Goal: Information Seeking & Learning: Learn about a topic

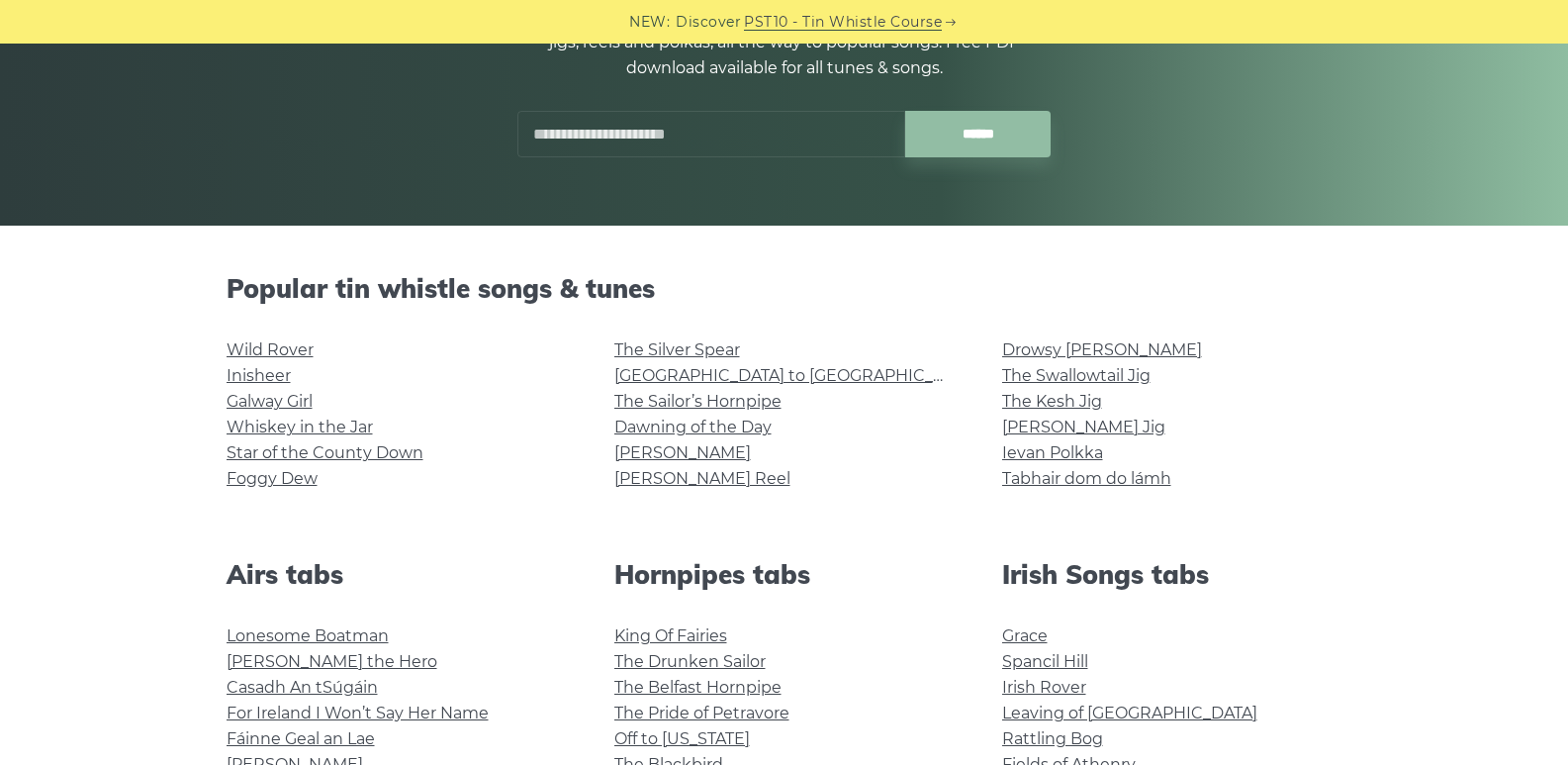
scroll to position [396, 0]
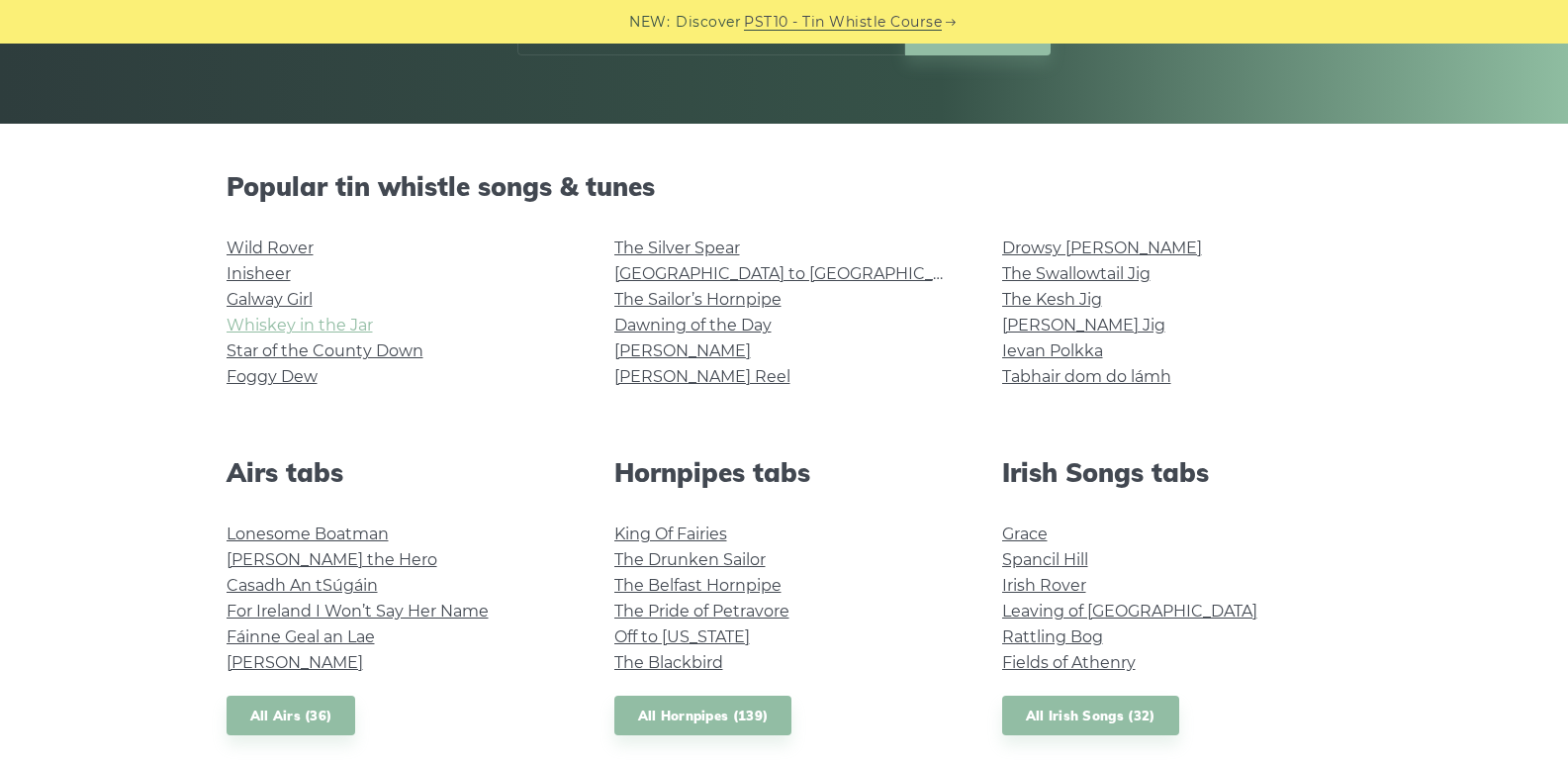
click at [264, 333] on link "Whiskey in the Jar" at bounding box center [299, 325] width 147 height 19
click at [1134, 712] on link "All Irish Songs (32)" at bounding box center [1091, 716] width 177 height 41
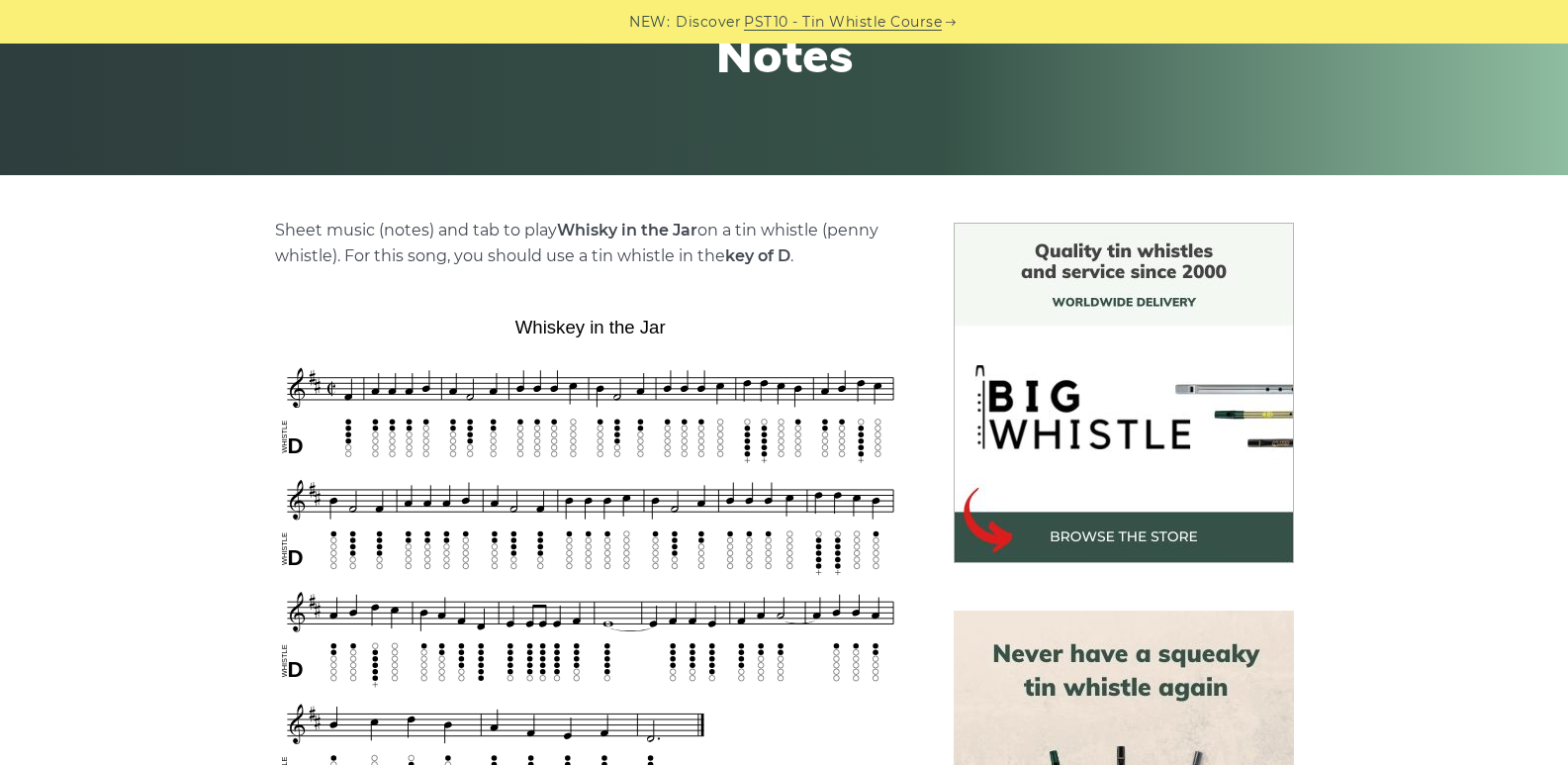
scroll to position [495, 0]
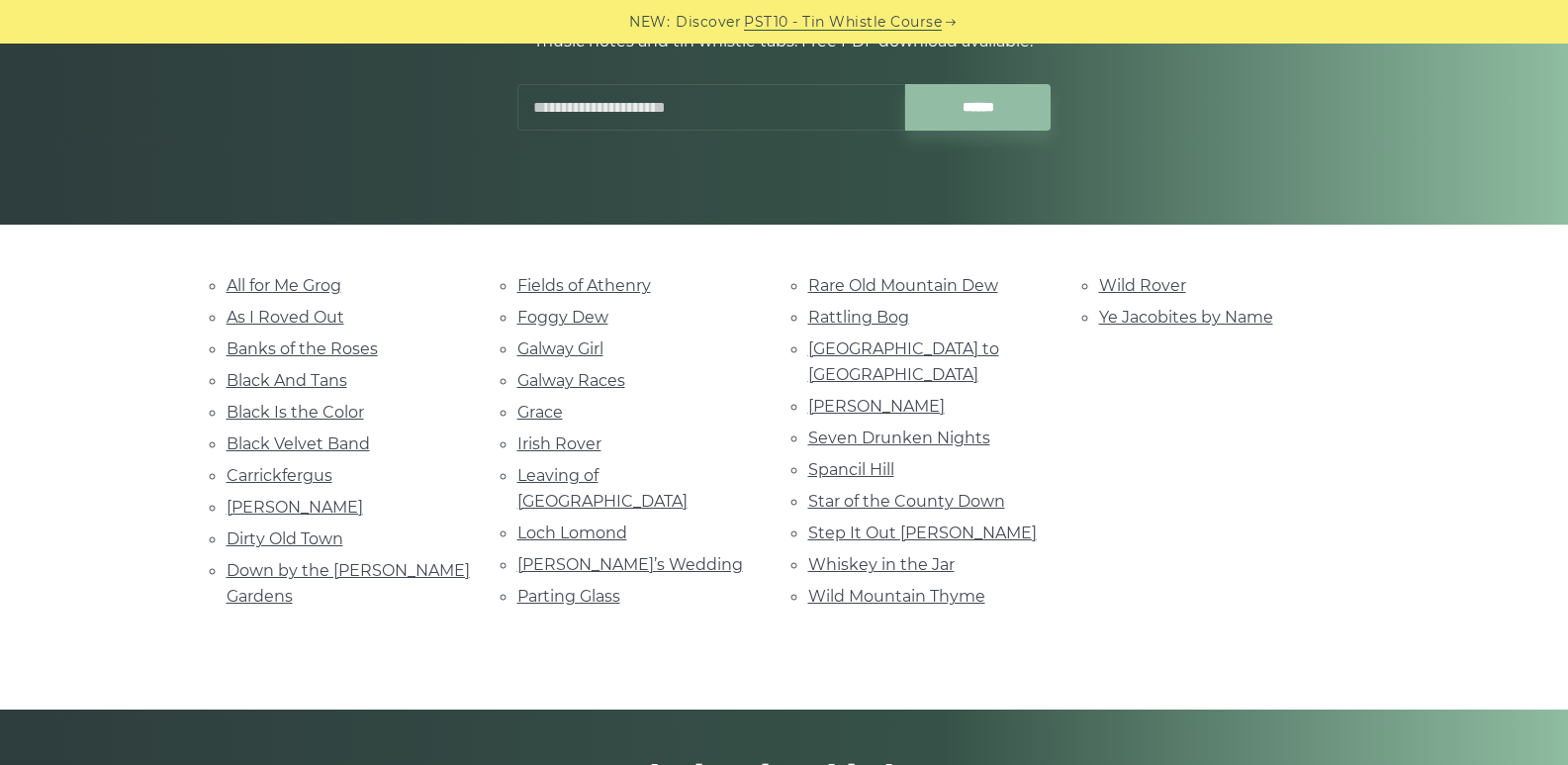
scroll to position [297, 0]
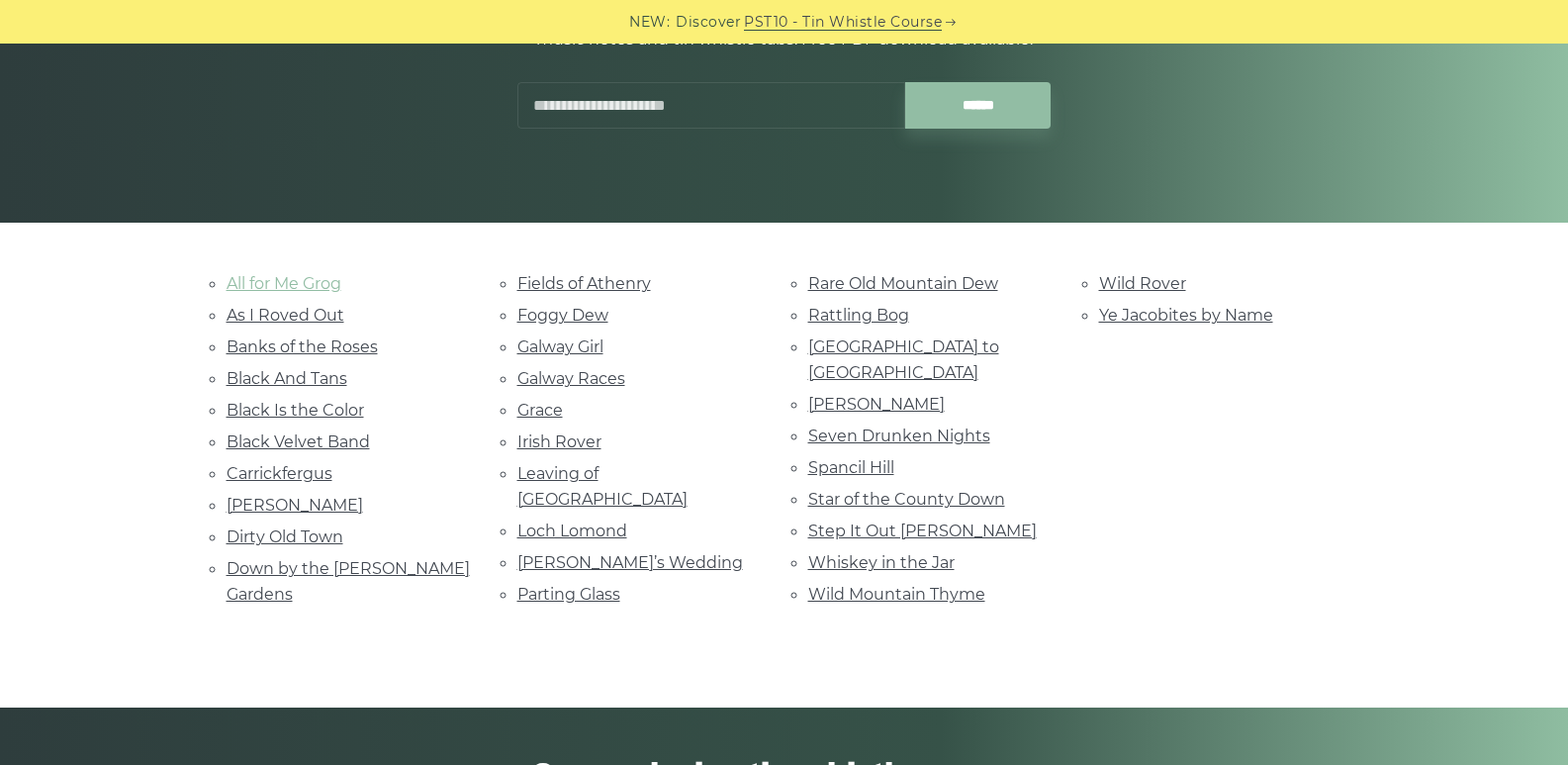
click at [311, 279] on link "All for Me Grog" at bounding box center [283, 283] width 115 height 19
click at [261, 503] on link "Danny Boy" at bounding box center [294, 505] width 137 height 19
click at [263, 531] on link "Dirty Old Town" at bounding box center [284, 537] width 117 height 19
click at [349, 573] on link "Down by the Sally Gardens" at bounding box center [348, 581] width 243 height 45
click at [312, 479] on link "Carrickfergus" at bounding box center [279, 473] width 106 height 19
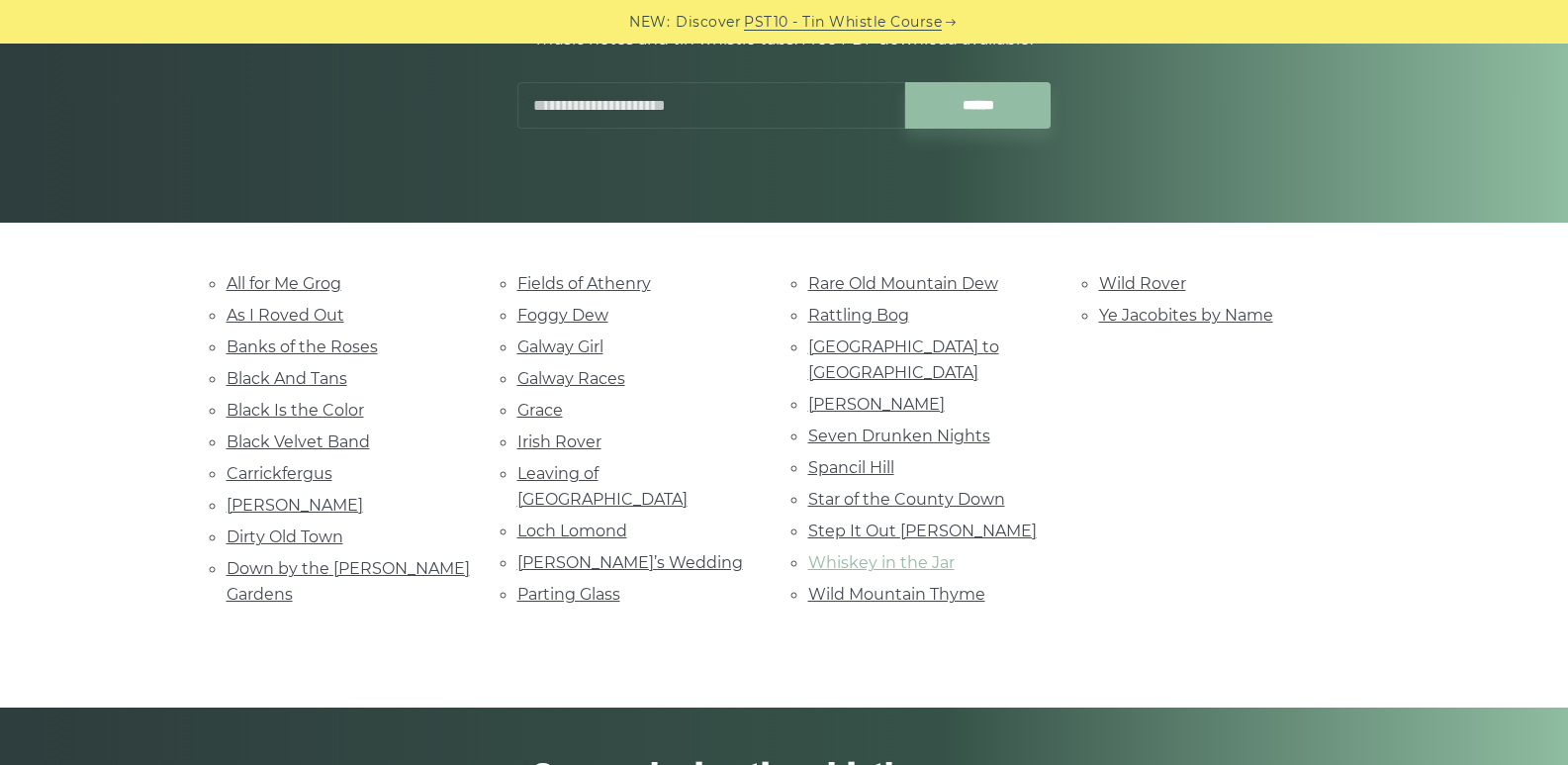
click at [881, 554] on link "Whiskey in the Jar" at bounding box center [881, 563] width 147 height 19
click at [903, 345] on link "[GEOGRAPHIC_DATA] to [GEOGRAPHIC_DATA]" at bounding box center [903, 359] width 190 height 45
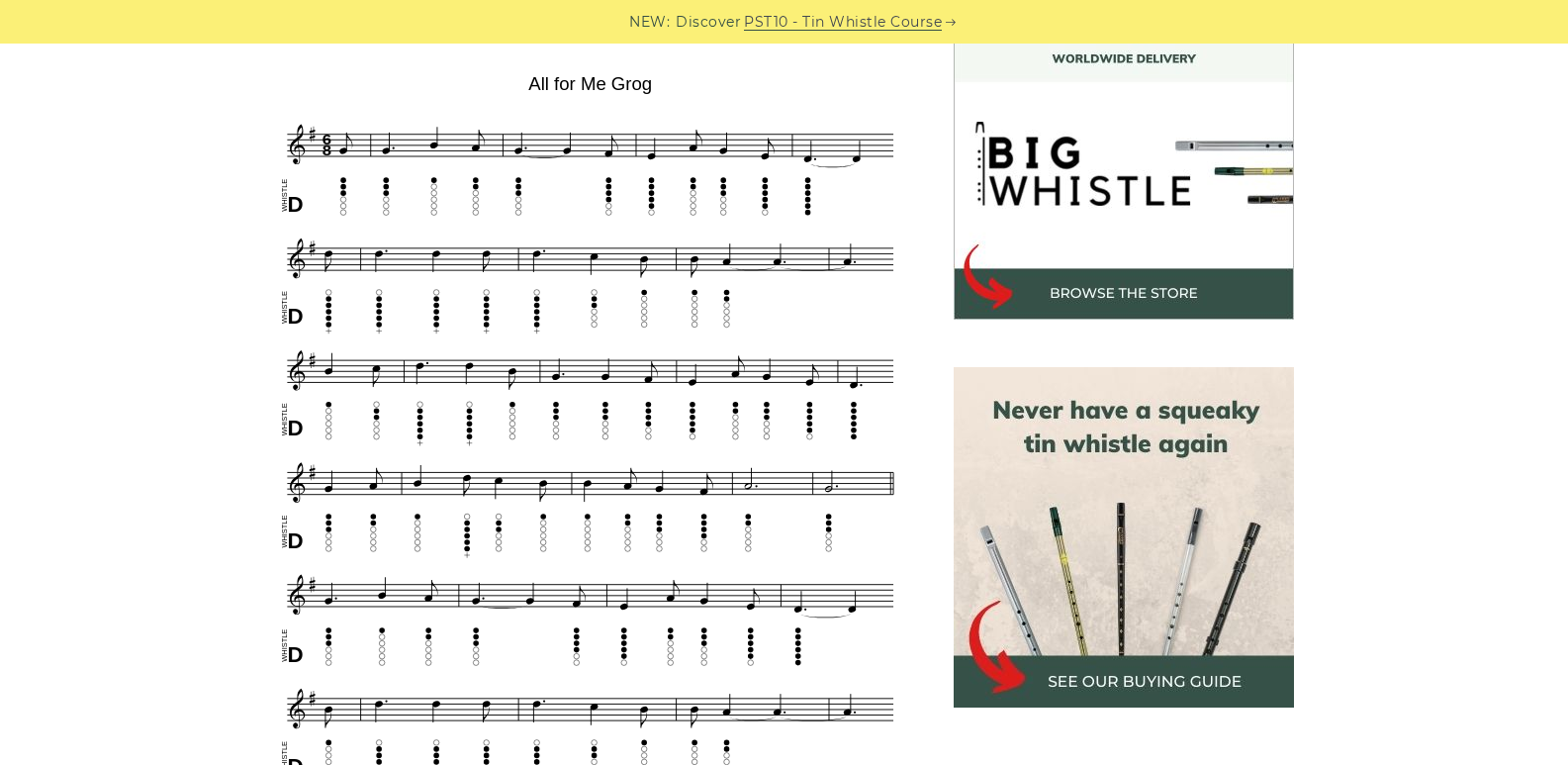
scroll to position [593, 0]
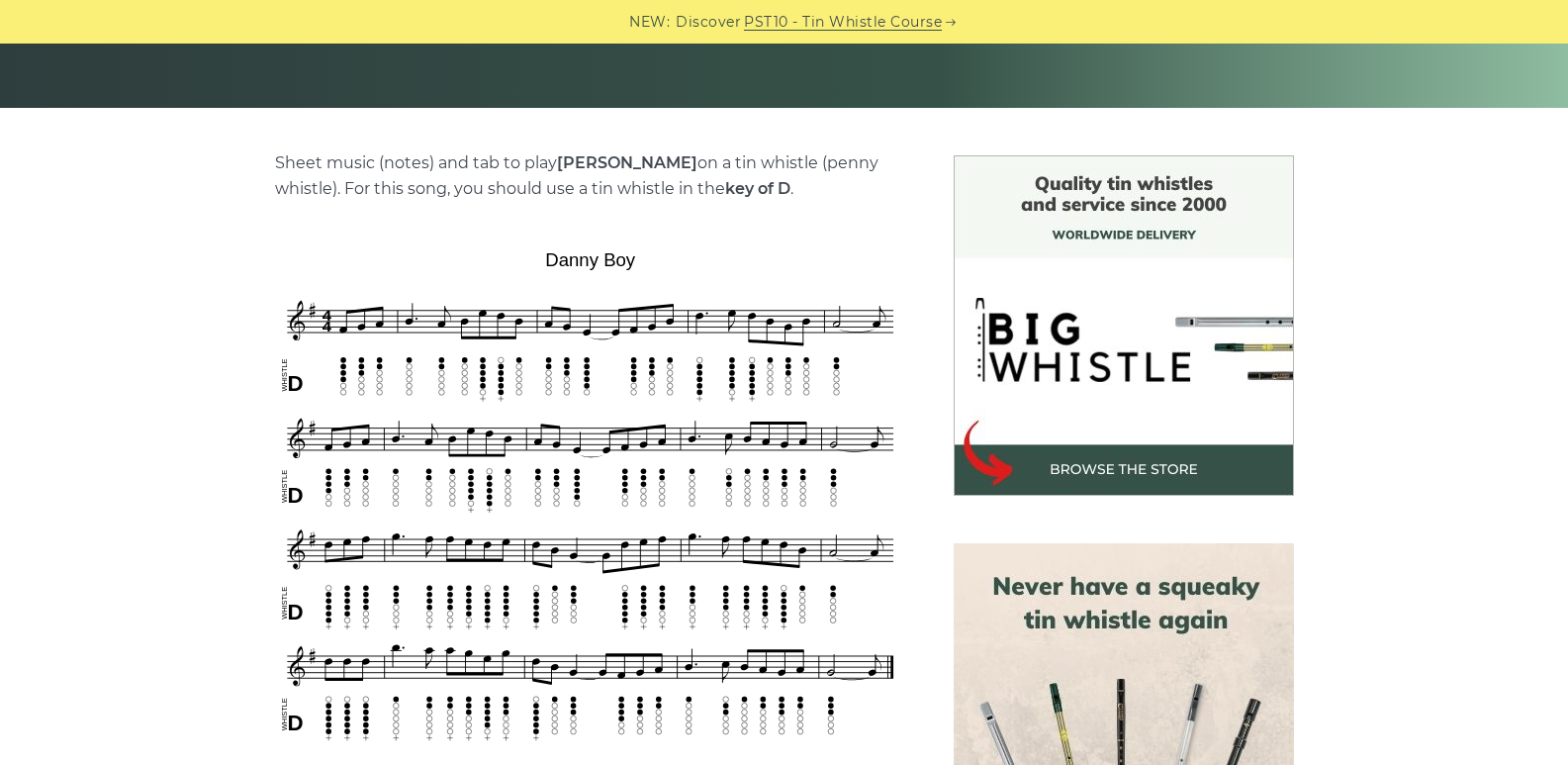
scroll to position [593, 0]
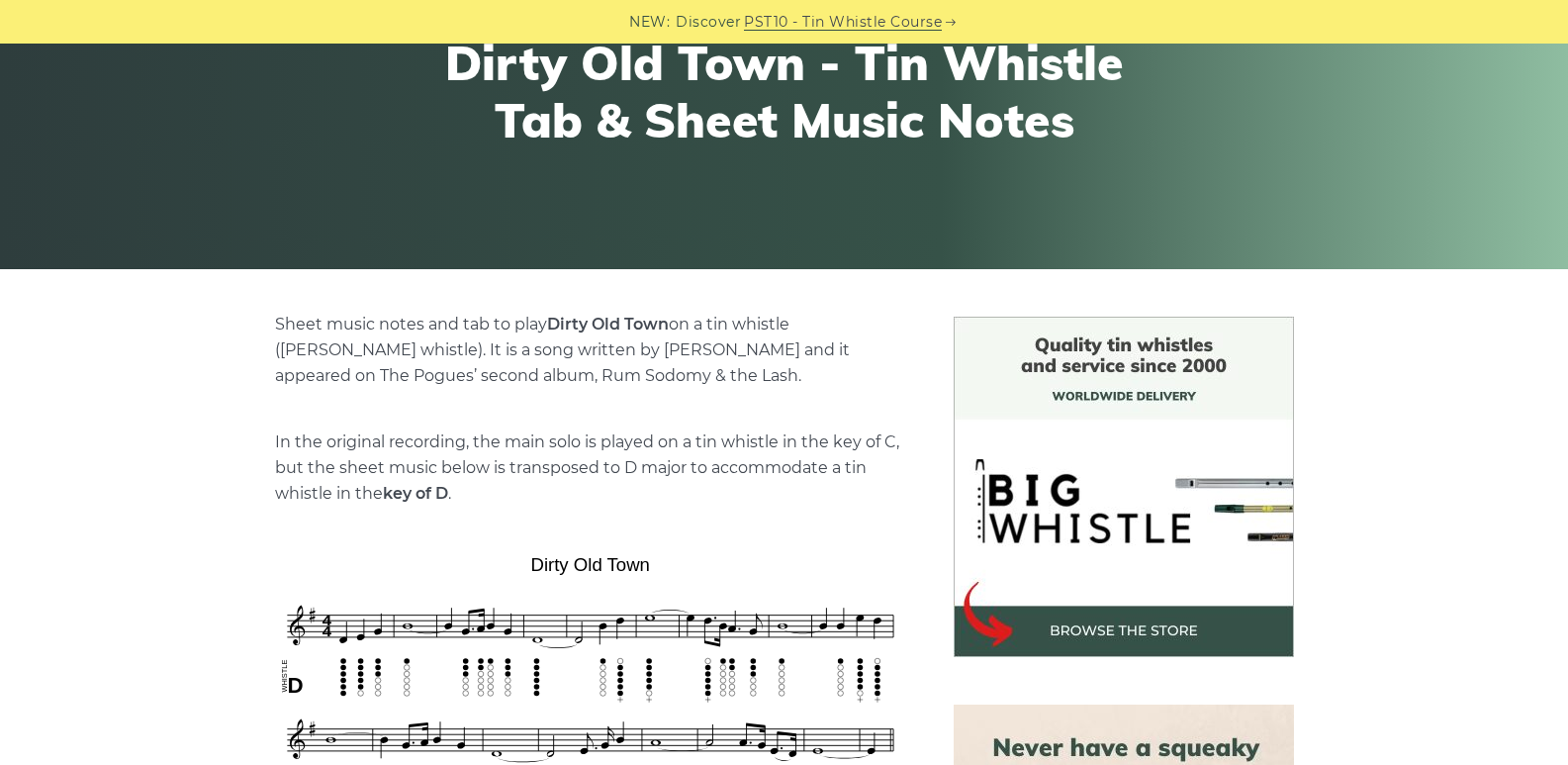
scroll to position [495, 0]
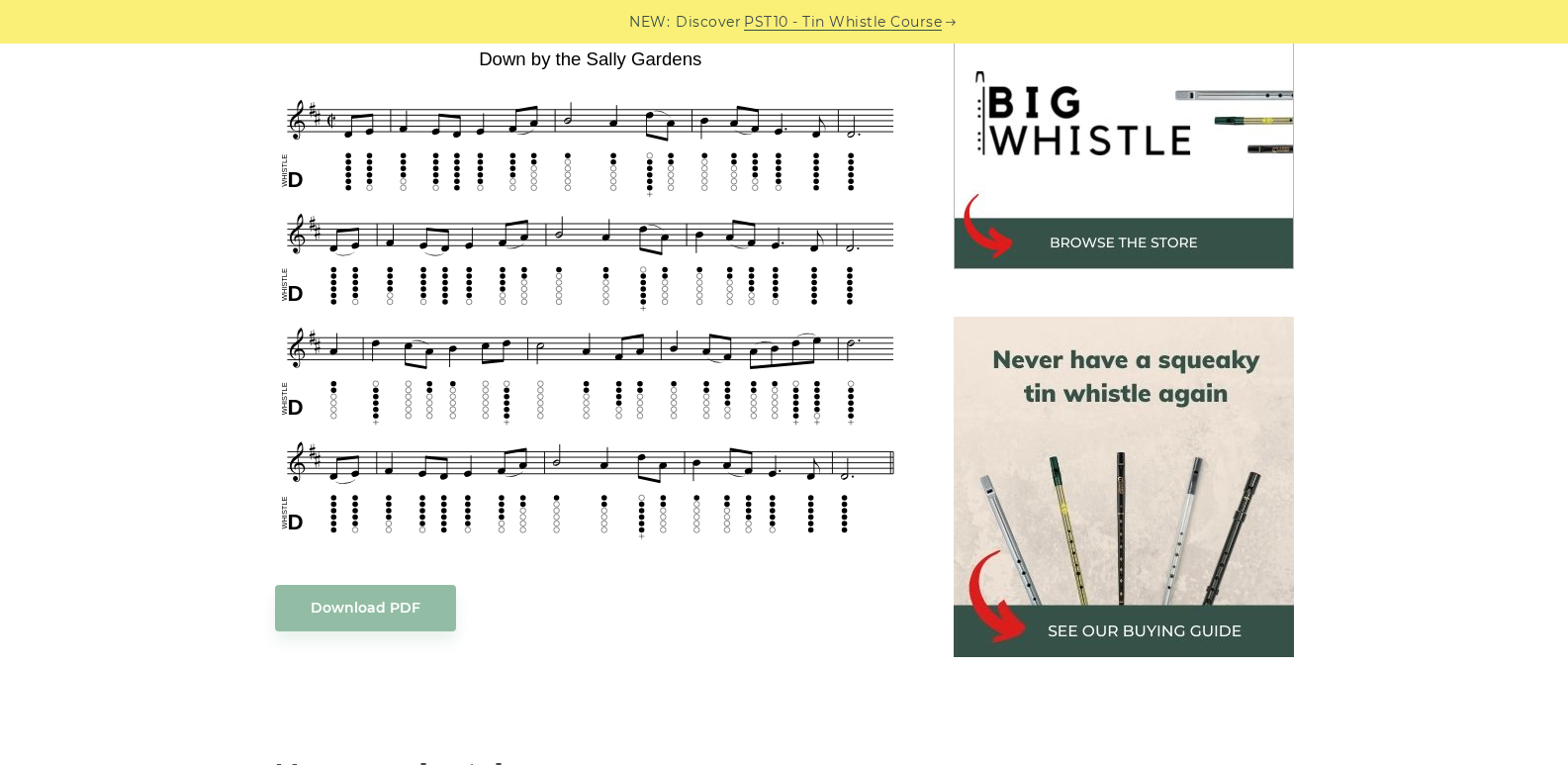
scroll to position [792, 0]
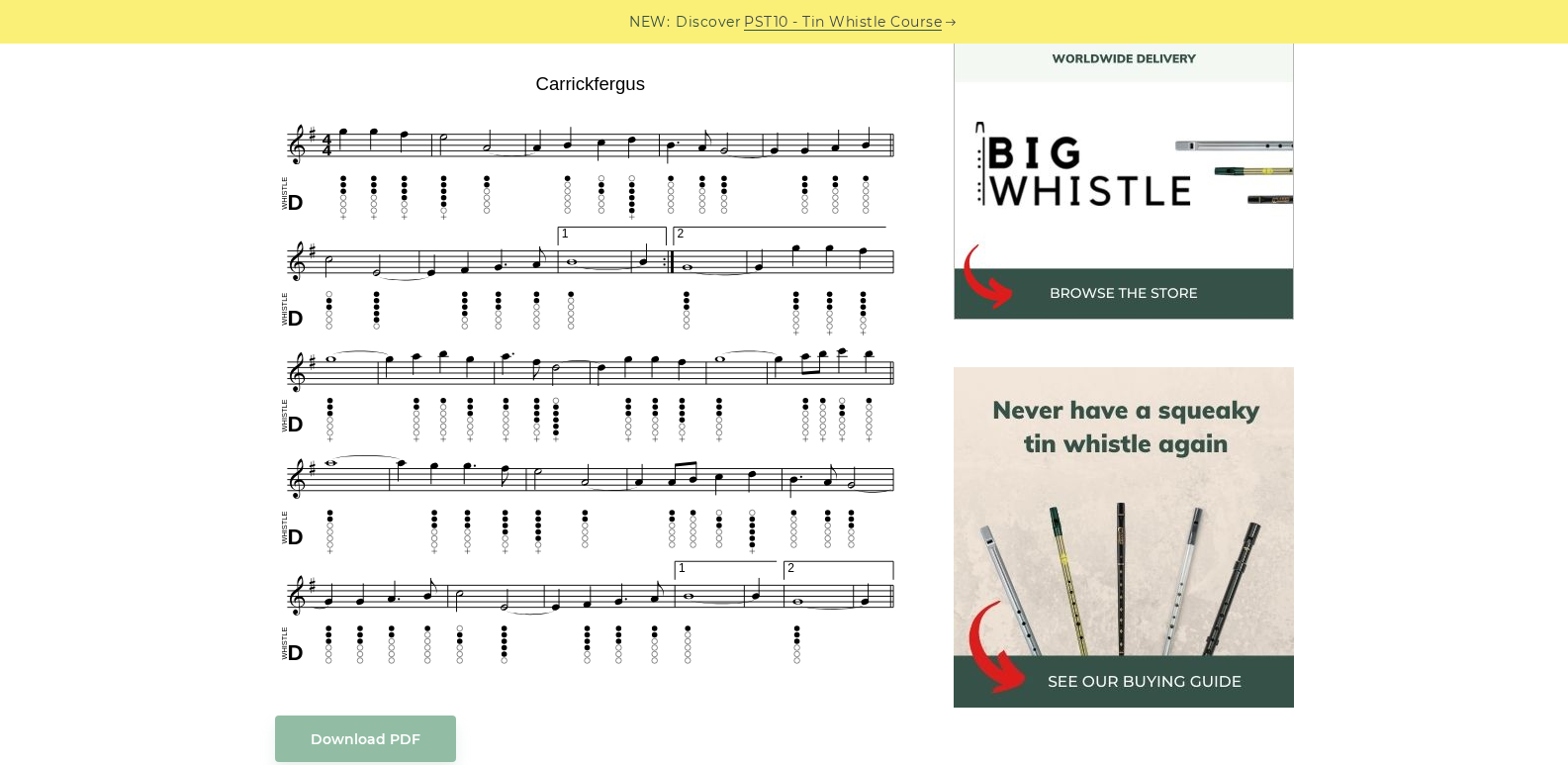
scroll to position [593, 0]
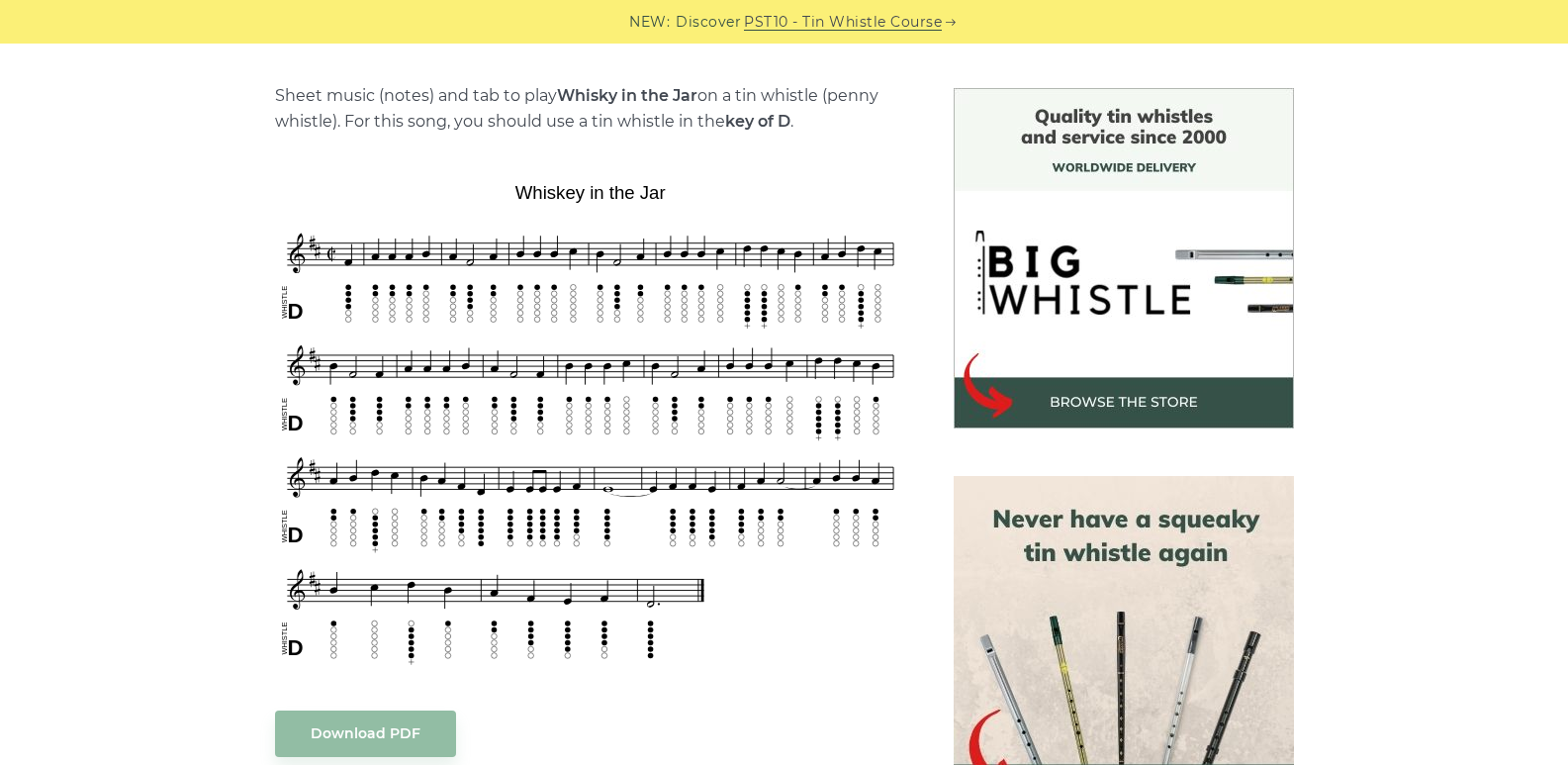
scroll to position [593, 0]
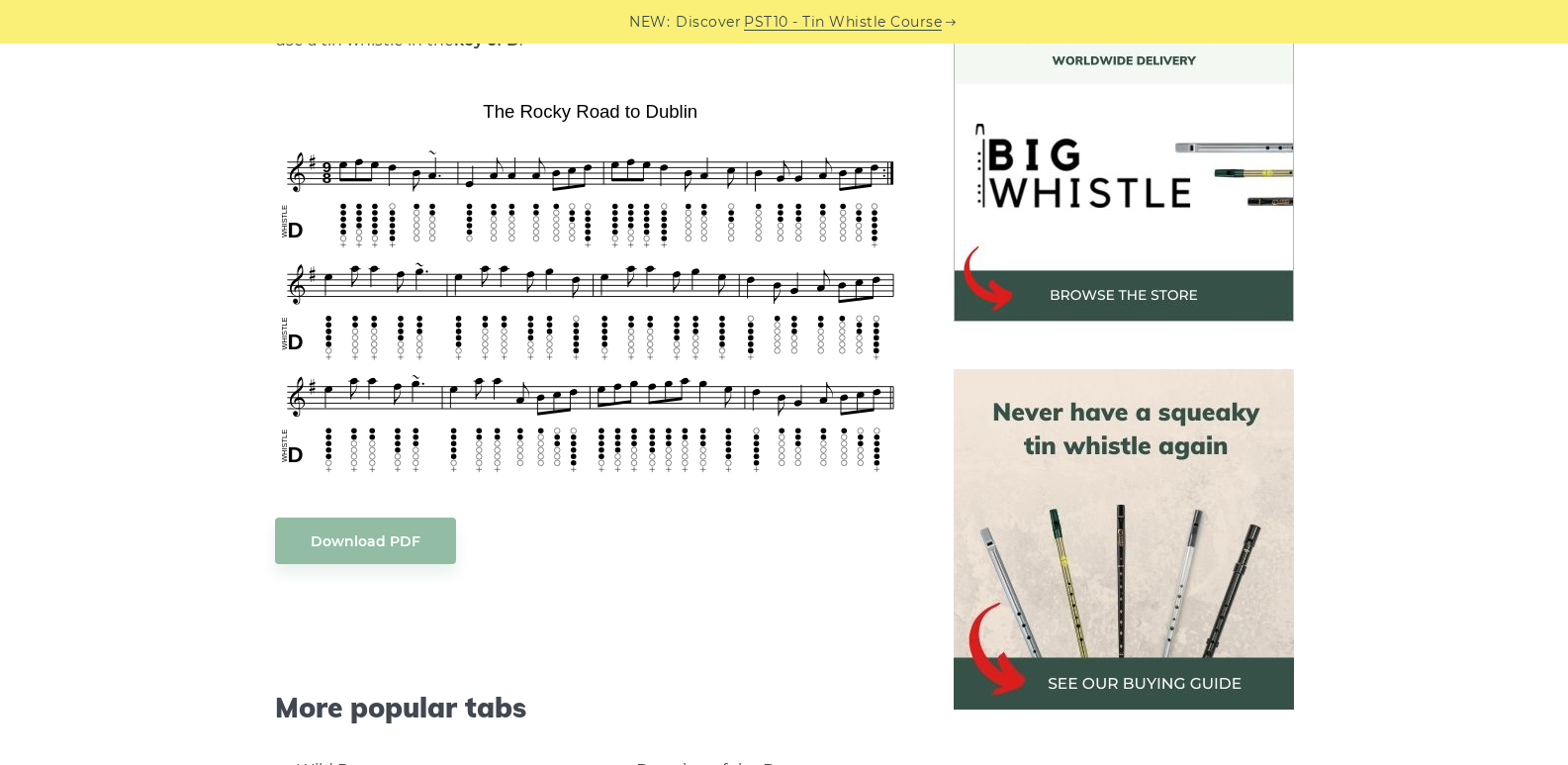
scroll to position [593, 0]
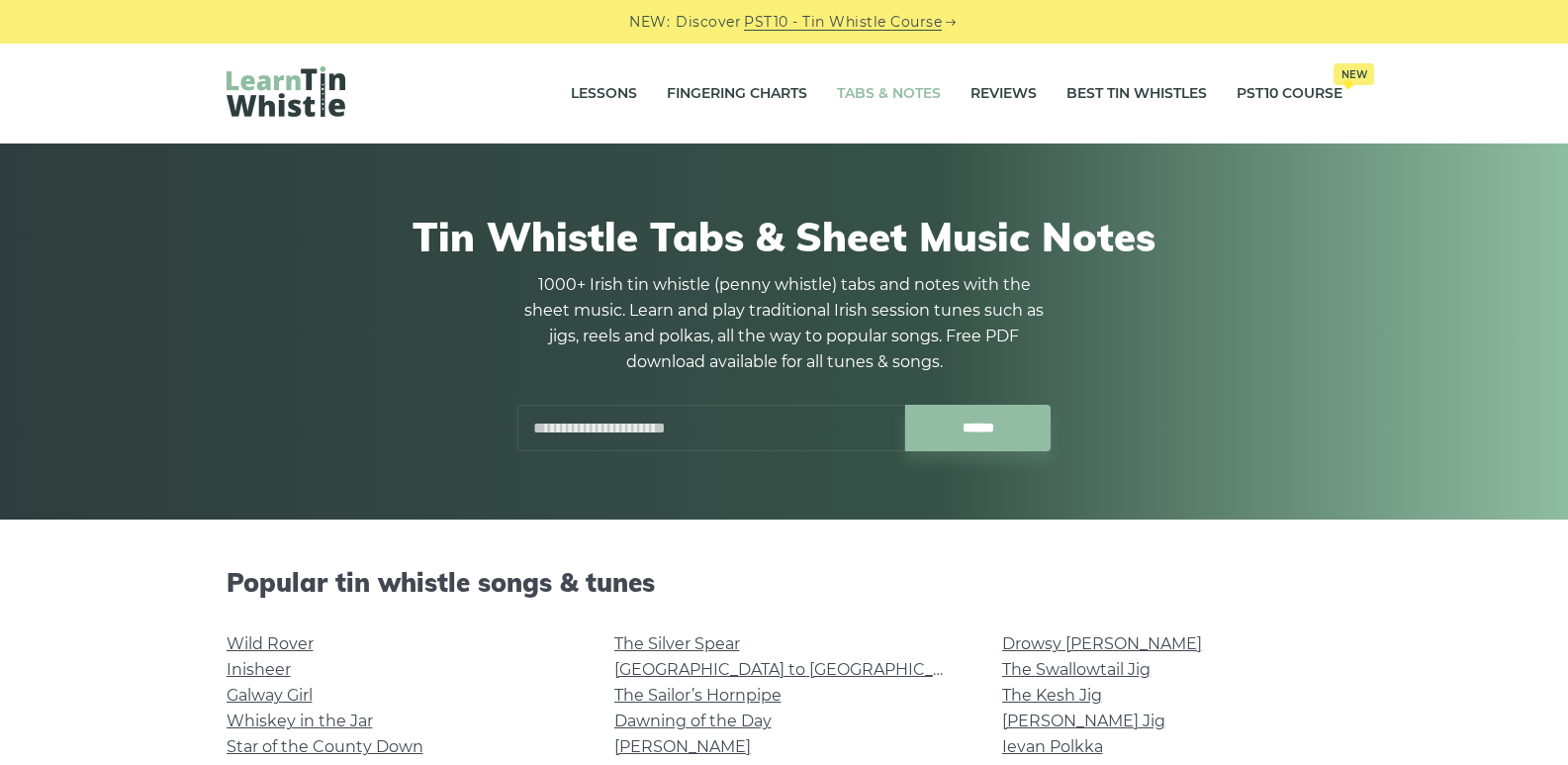
scroll to position [297, 0]
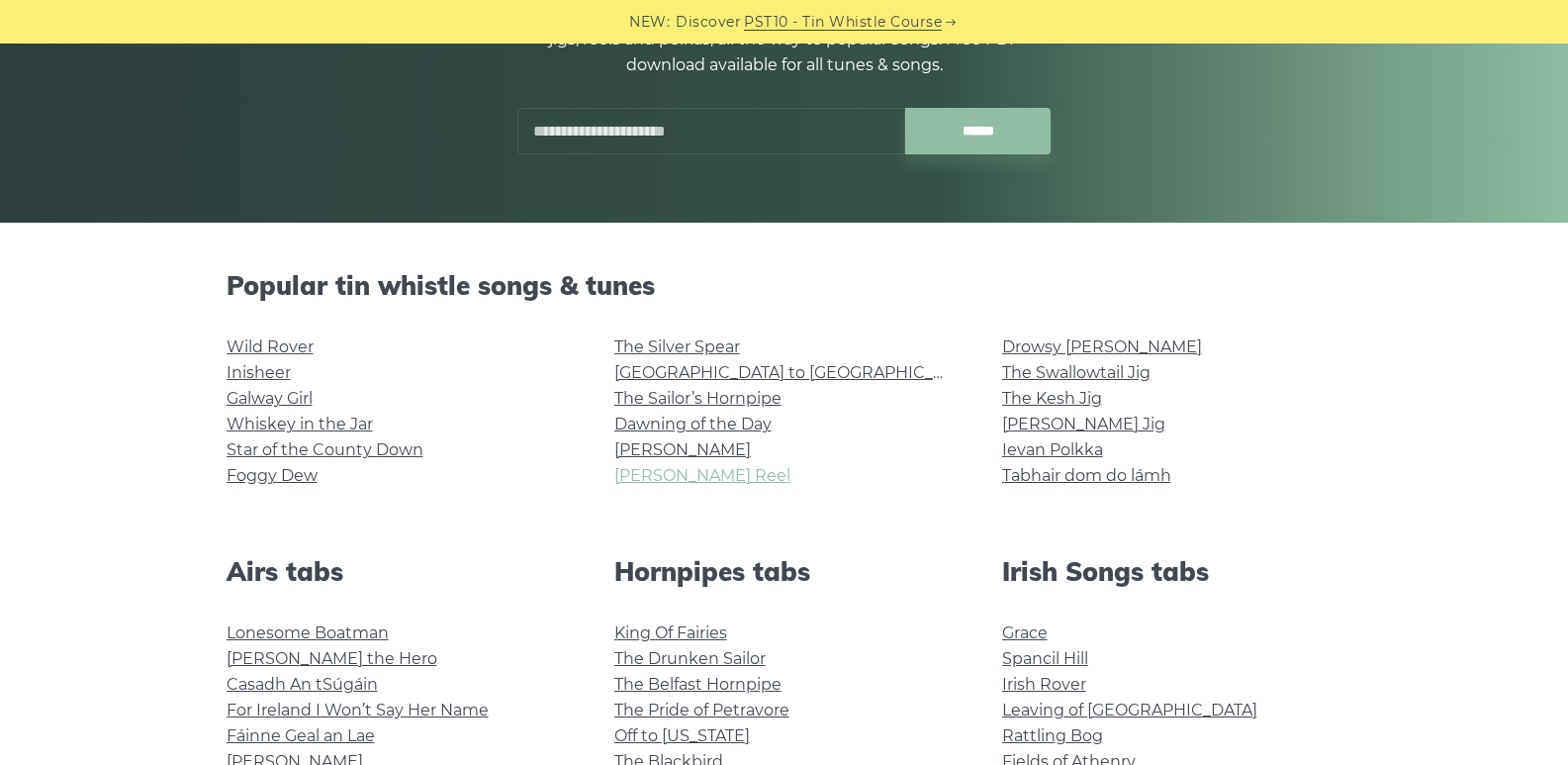
click at [674, 473] on link "[PERSON_NAME] Reel" at bounding box center [702, 475] width 176 height 19
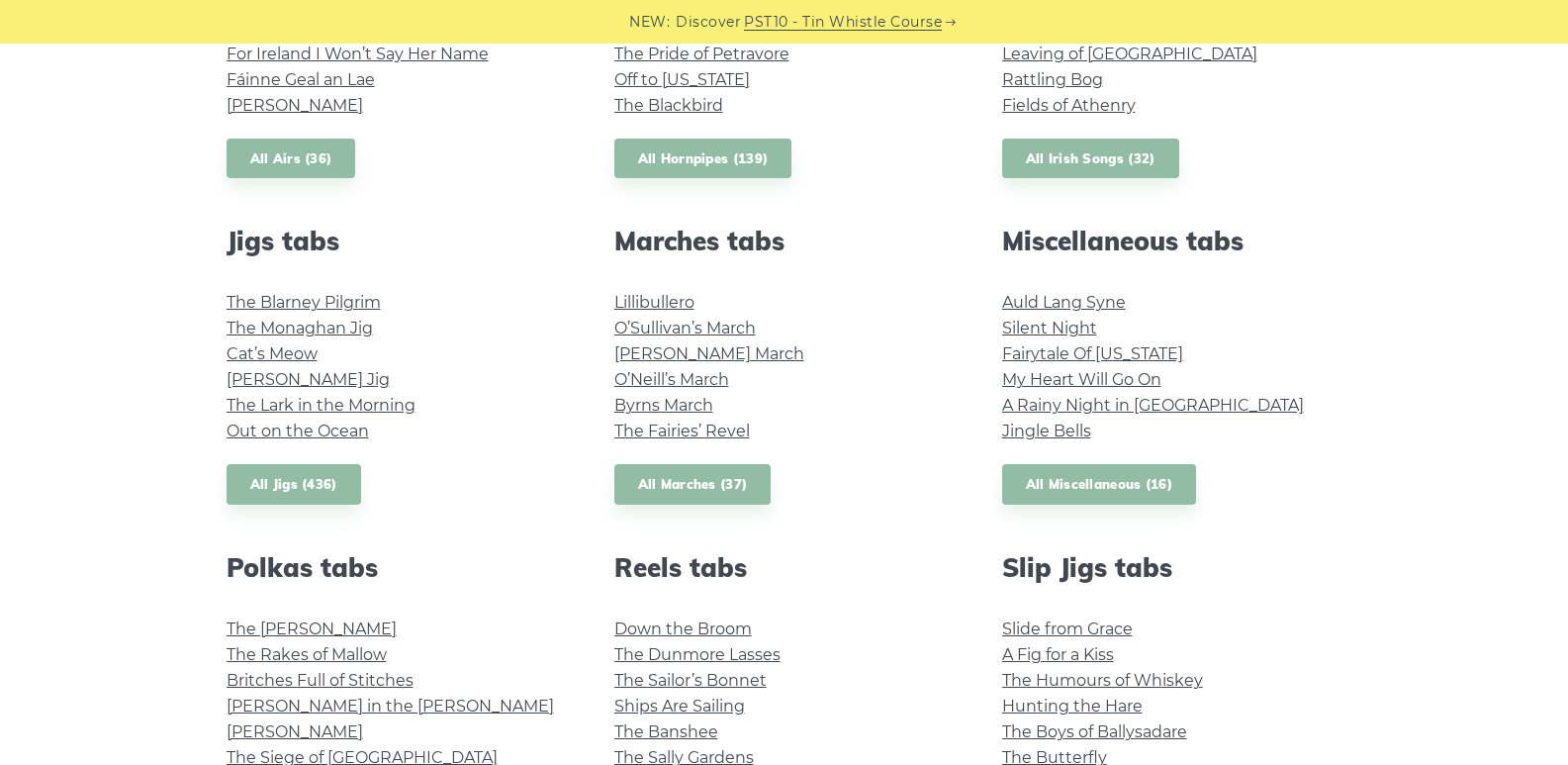
scroll to position [989, 0]
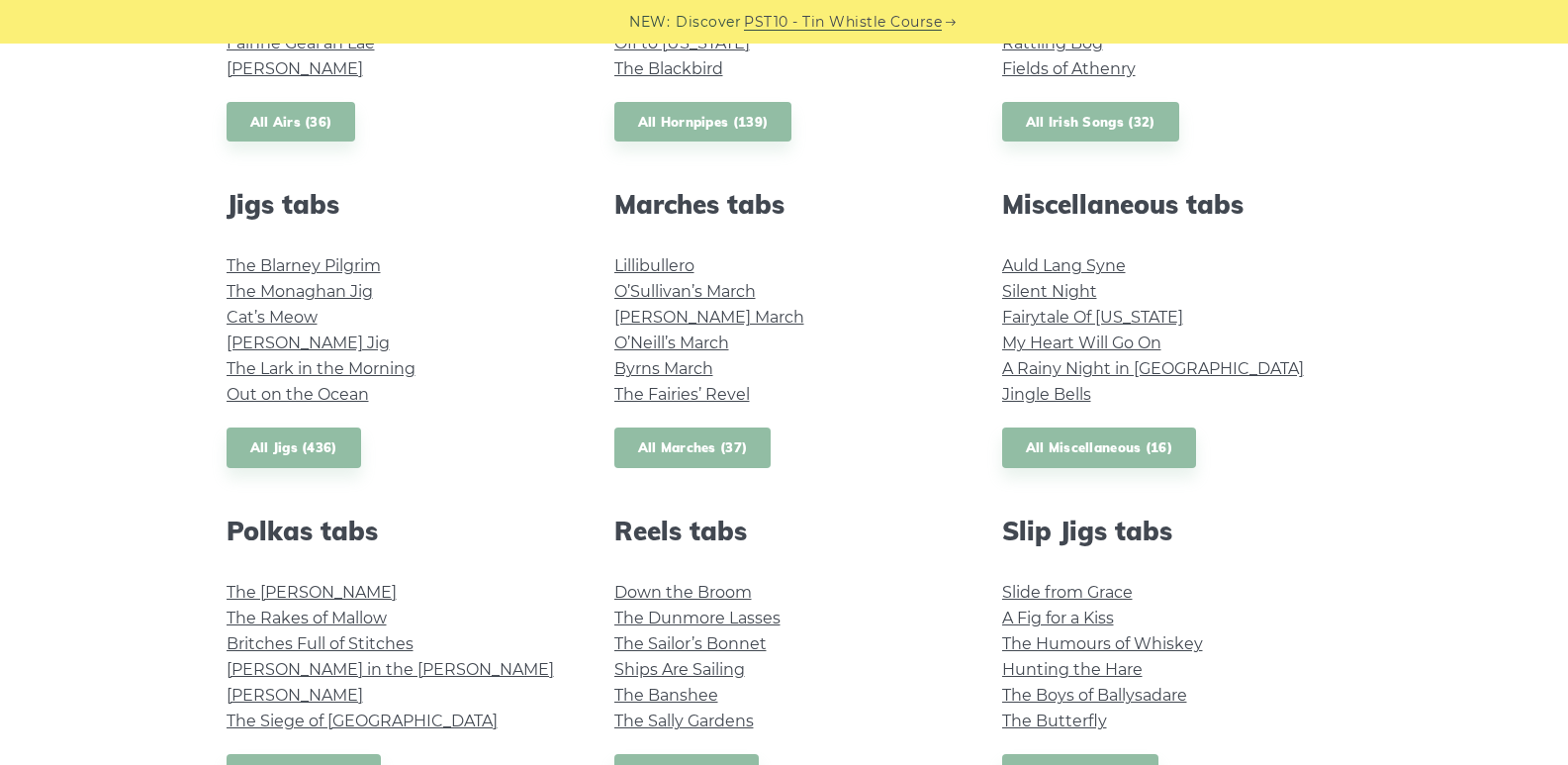
click at [668, 452] on link "All Marches (37)" at bounding box center [693, 448] width 157 height 41
click at [311, 428] on link "All Jigs (436)" at bounding box center [293, 448] width 135 height 41
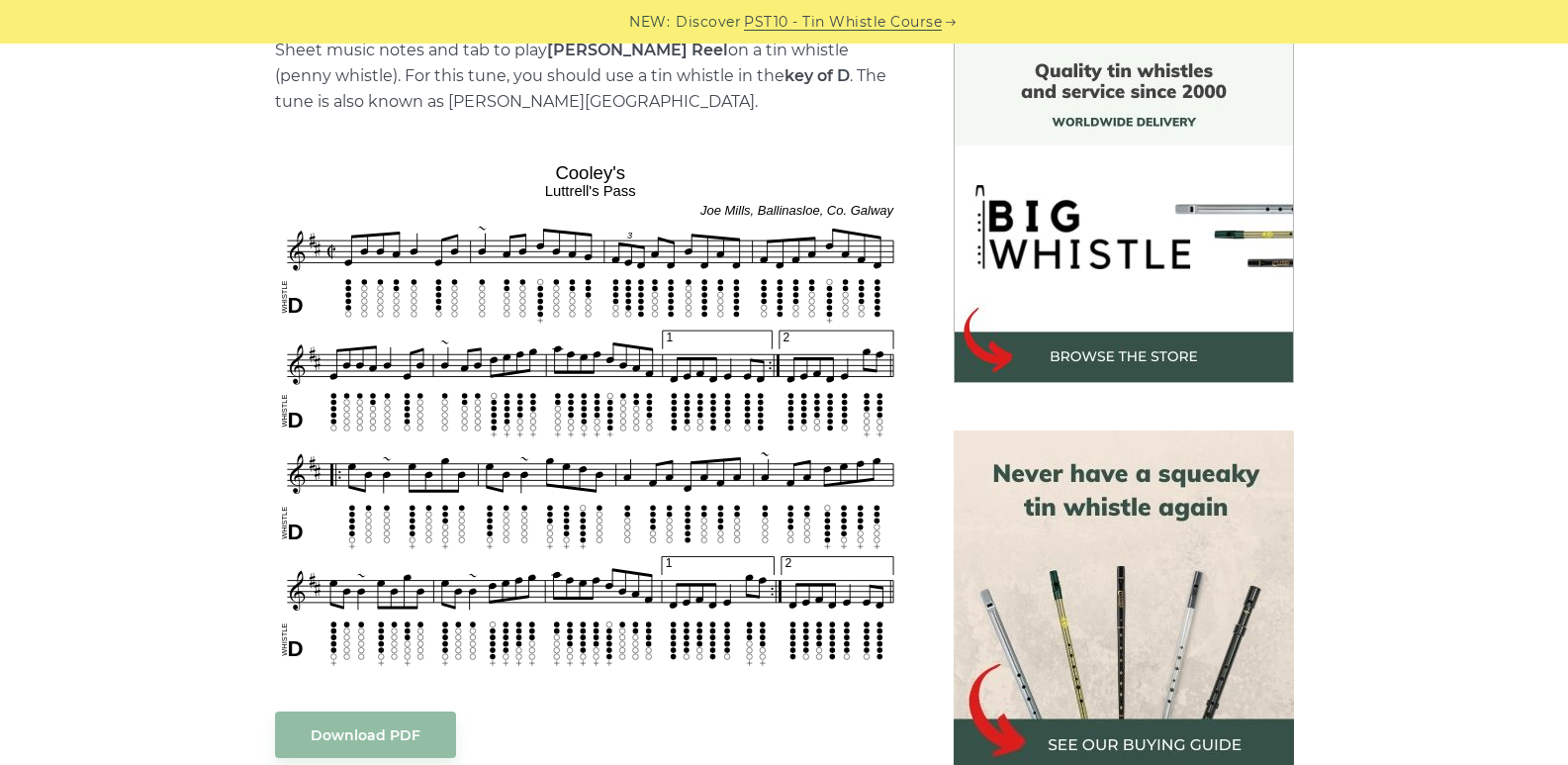
scroll to position [495, 0]
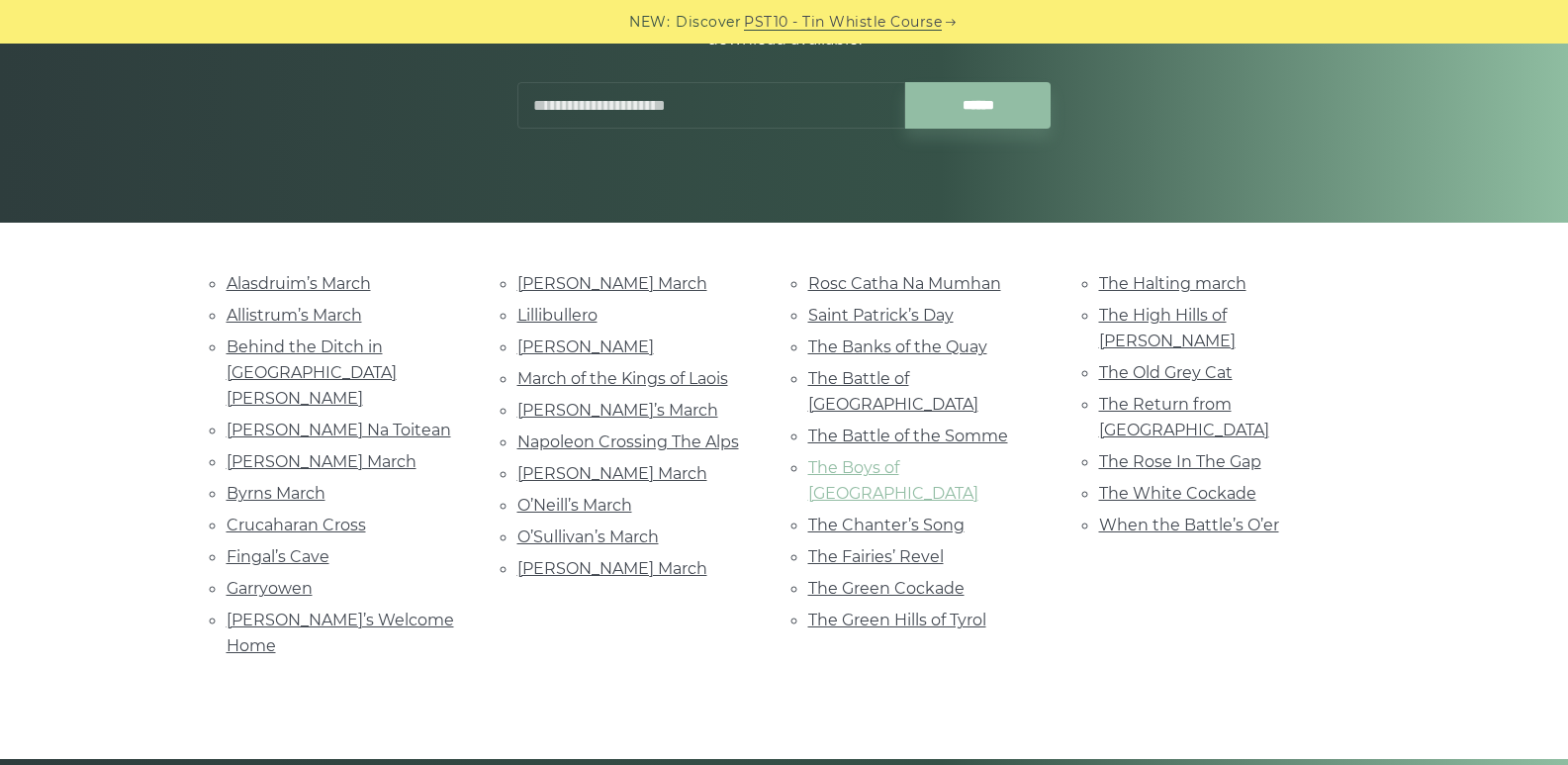
click at [920, 458] on link "The Boys of Belfast" at bounding box center [893, 480] width 170 height 45
click at [1161, 363] on link "The Old Grey Cat" at bounding box center [1165, 372] width 134 height 19
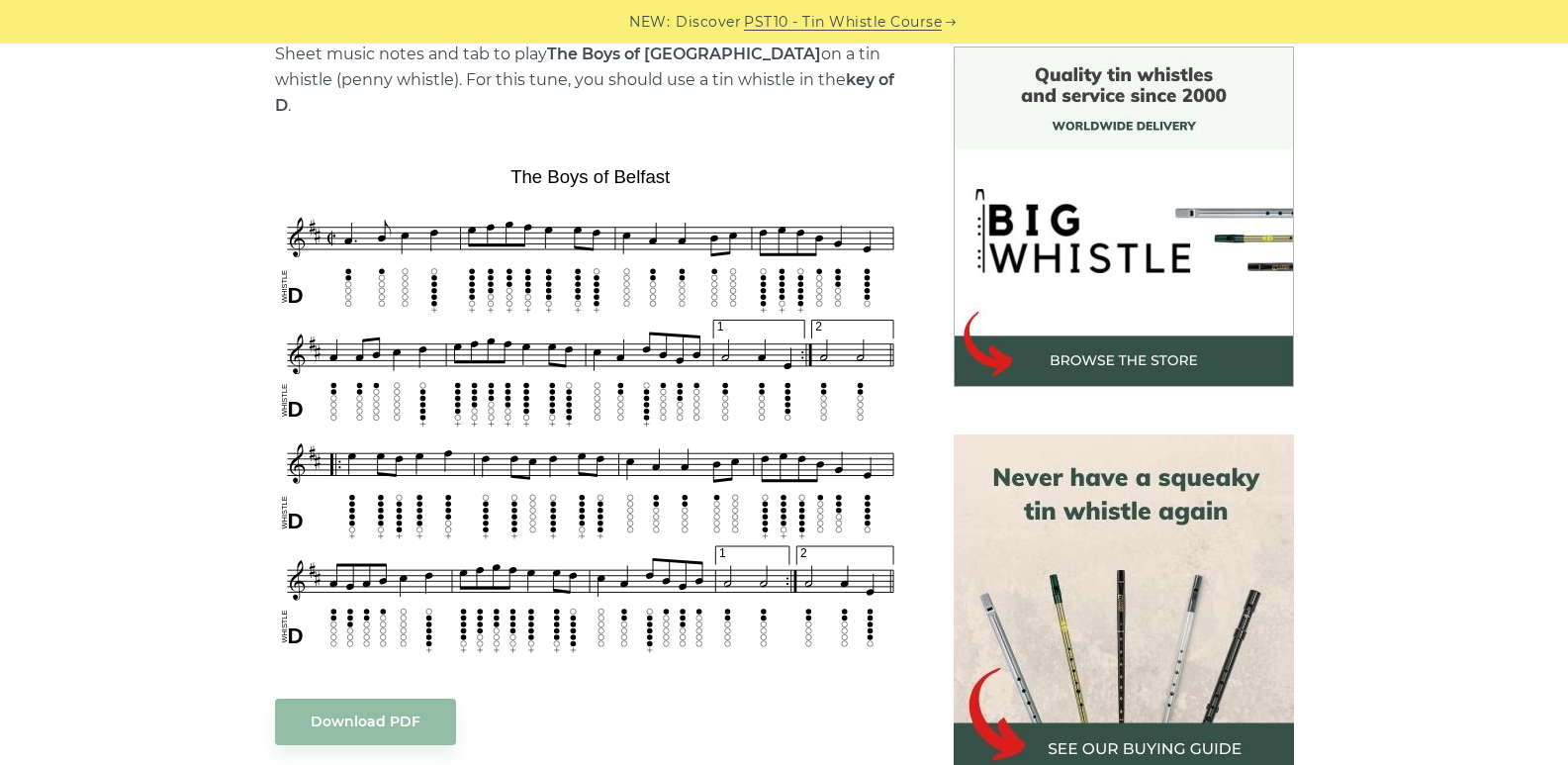
scroll to position [495, 0]
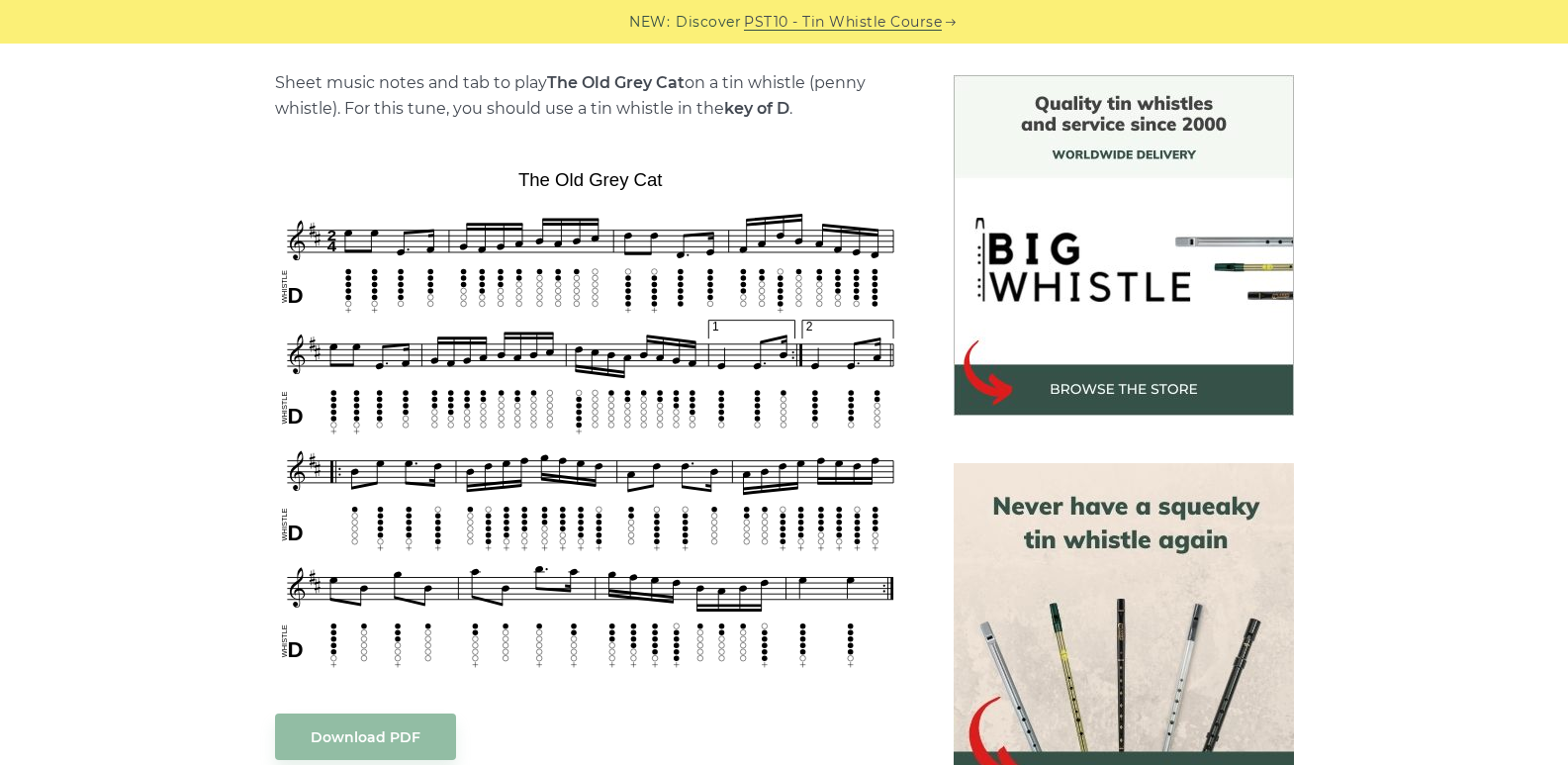
scroll to position [495, 0]
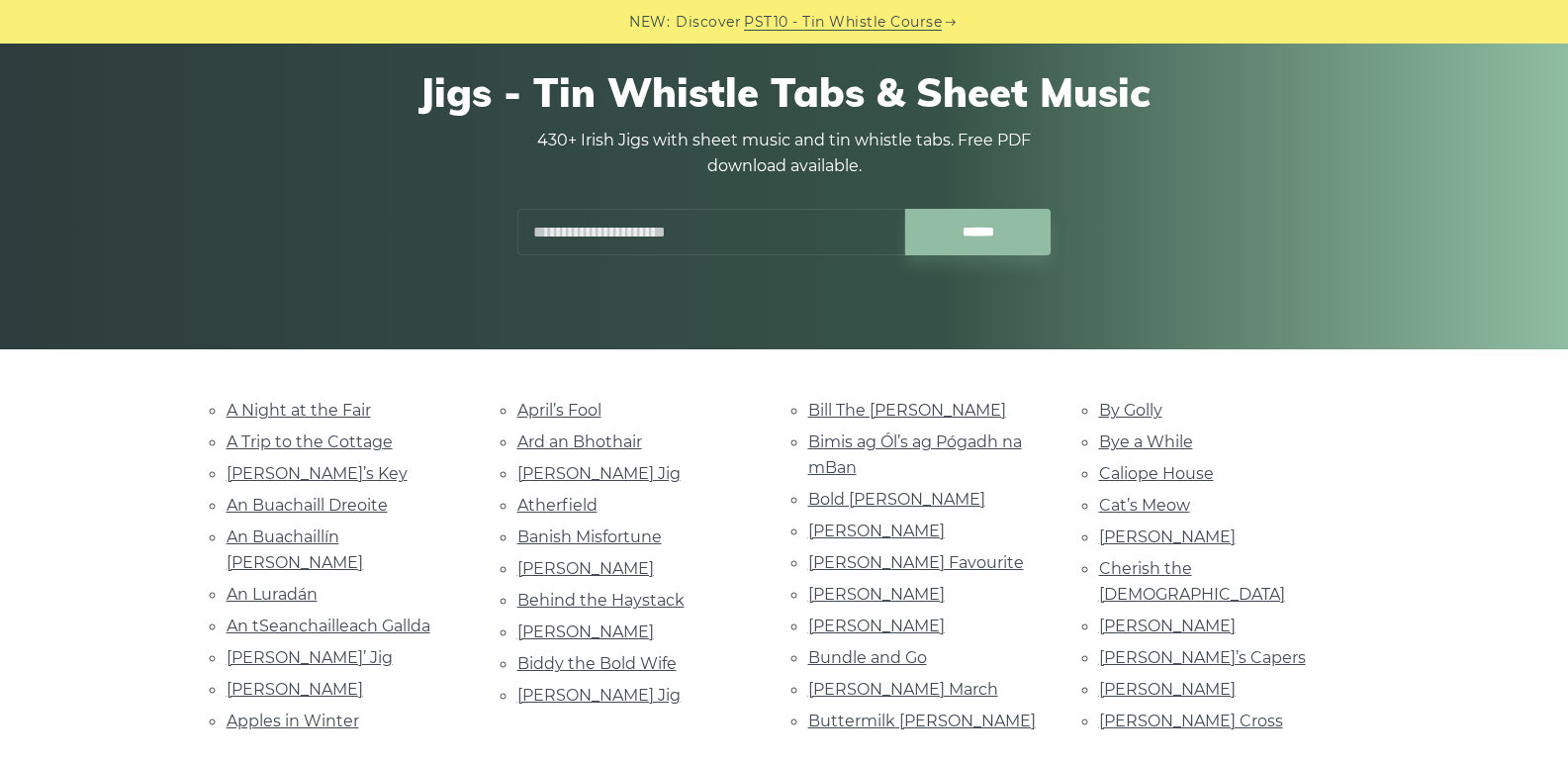
scroll to position [197, 0]
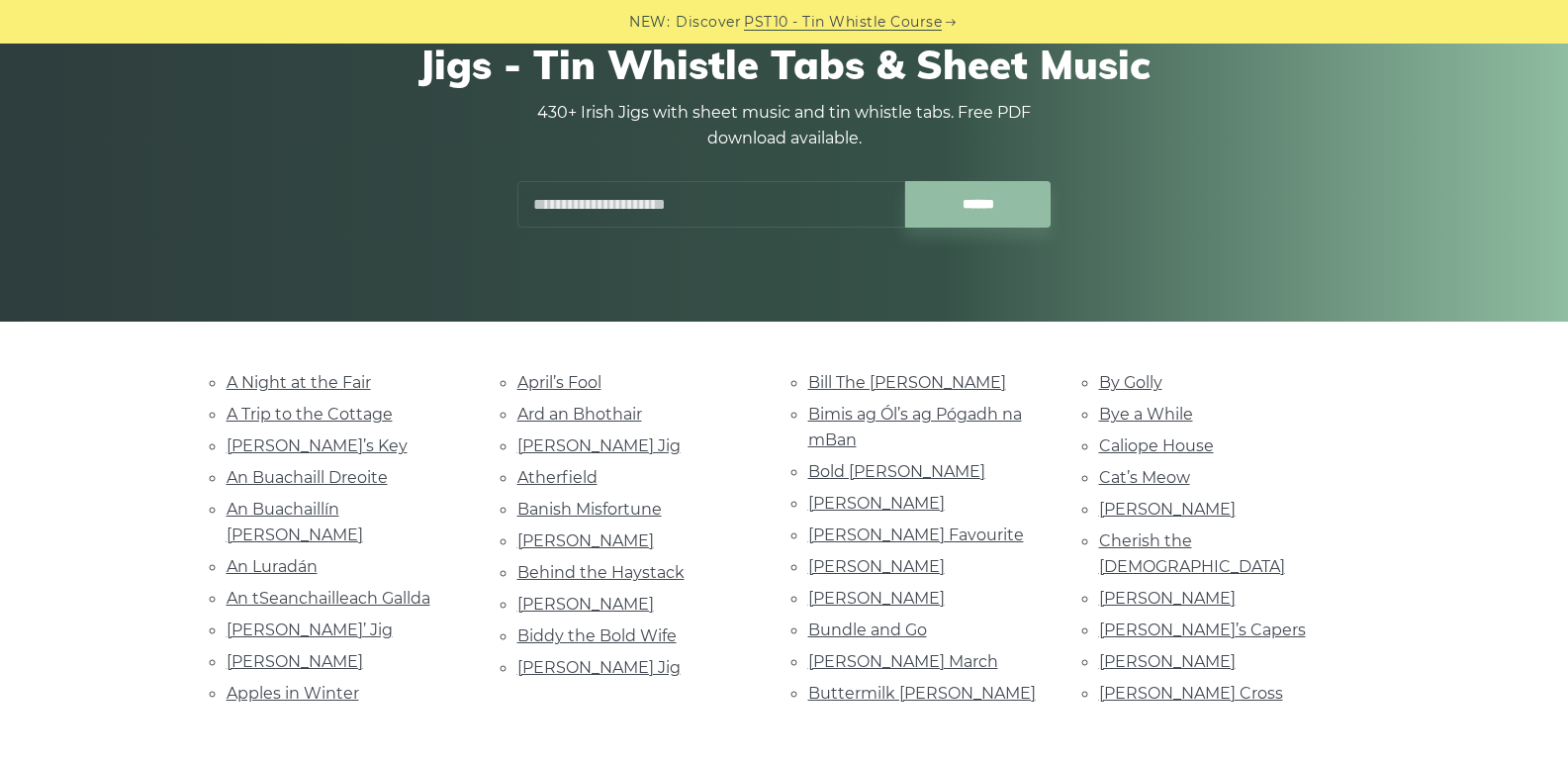
click at [588, 393] on li "April’s Fool" at bounding box center [639, 382] width 243 height 27
click at [597, 371] on li "April’s Fool" at bounding box center [639, 382] width 243 height 27
click at [593, 385] on link "April’s Fool" at bounding box center [559, 382] width 84 height 19
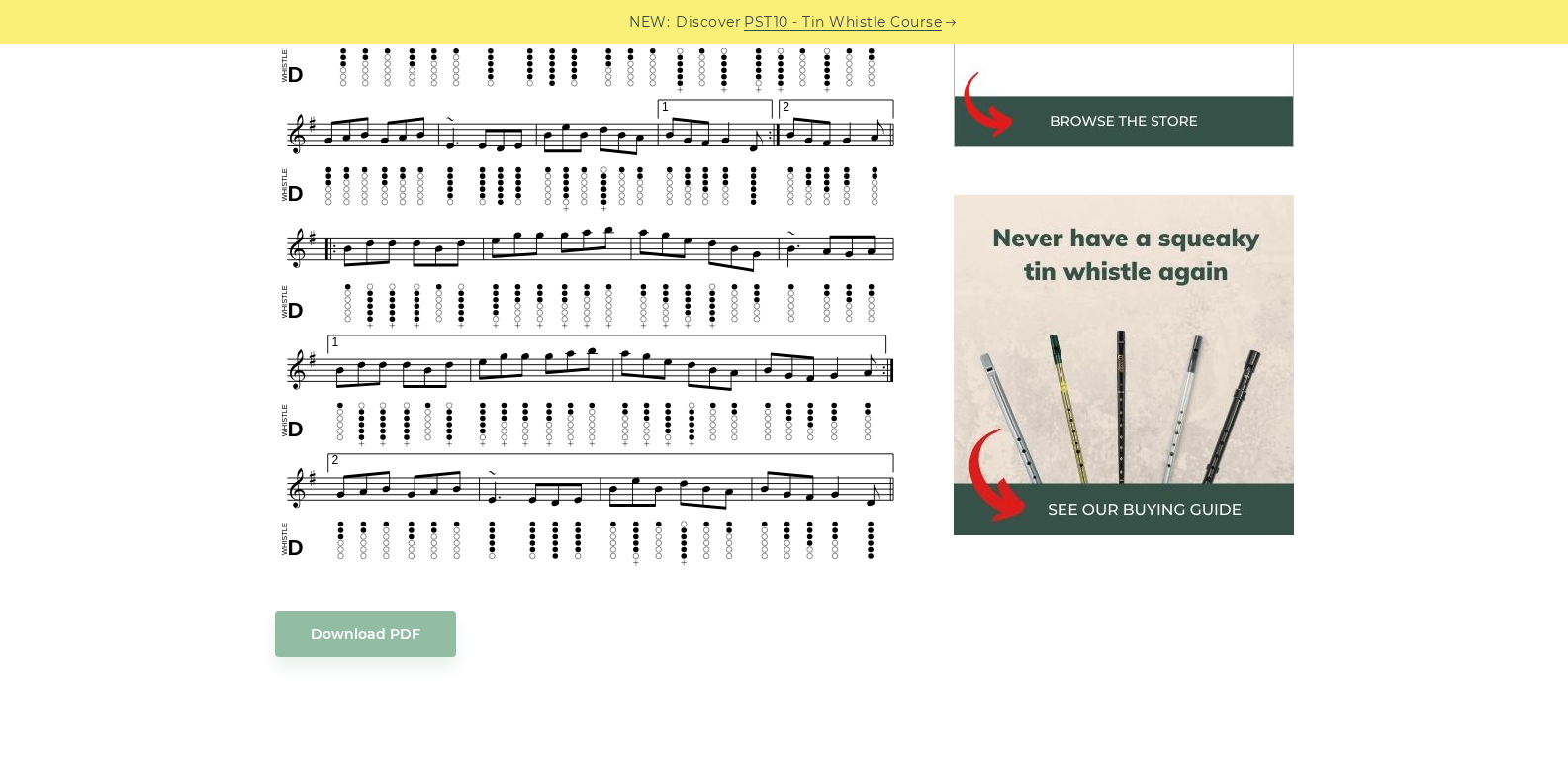
scroll to position [792, 0]
